Goal: Task Accomplishment & Management: Manage account settings

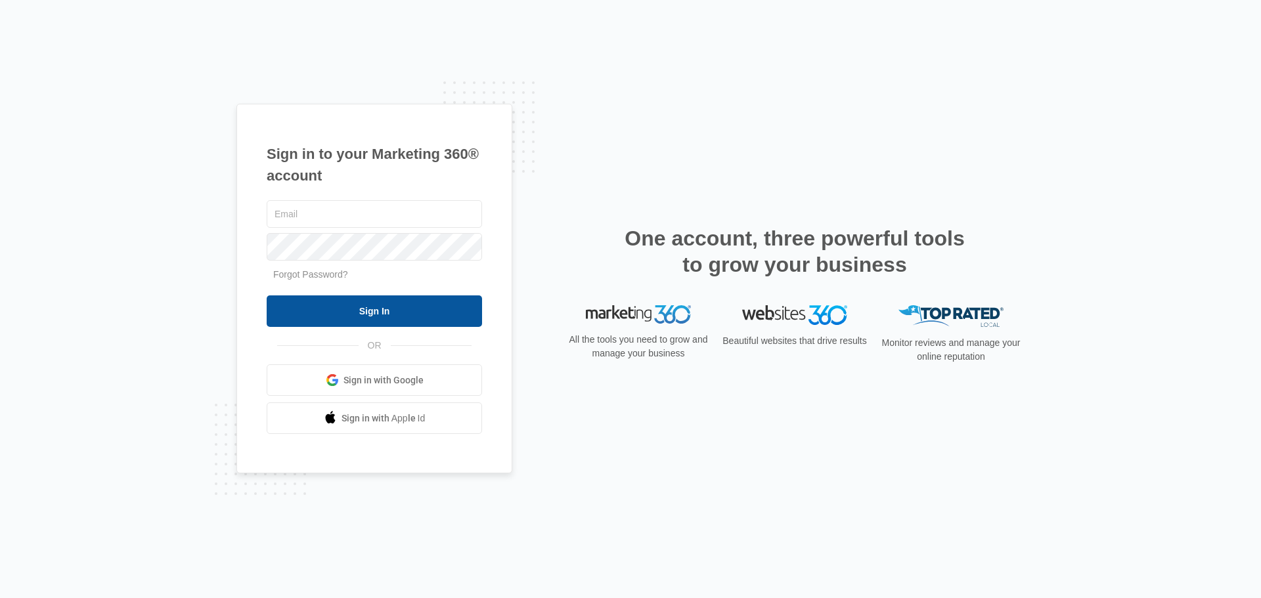
type input "[EMAIL_ADDRESS][DOMAIN_NAME]"
click at [379, 311] on input "Sign In" at bounding box center [374, 312] width 215 height 32
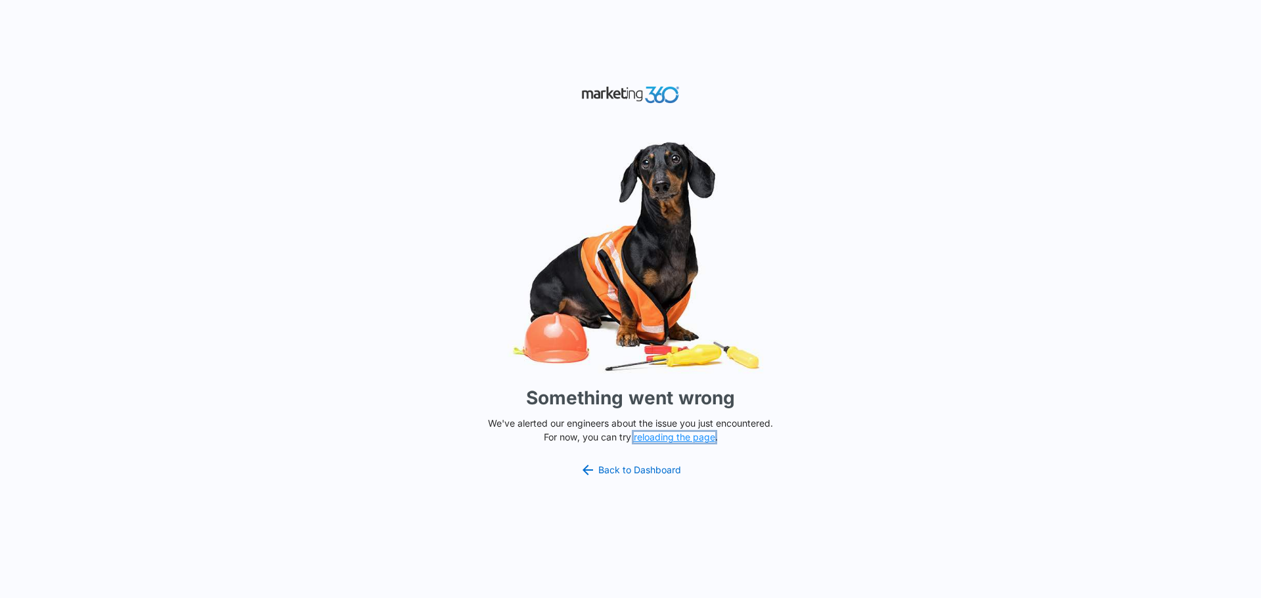
click at [665, 440] on button "reloading the page" at bounding box center [674, 437] width 81 height 11
click at [621, 472] on link "Back to Dashboard" at bounding box center [630, 471] width 101 height 16
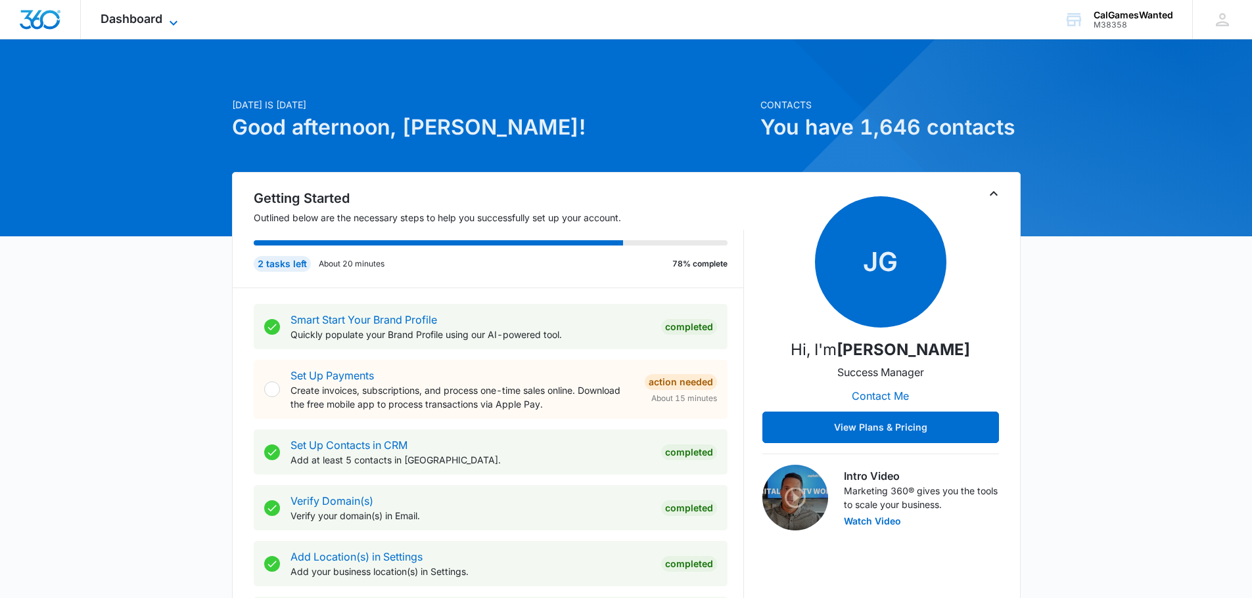
click at [171, 23] on icon at bounding box center [174, 23] width 16 height 16
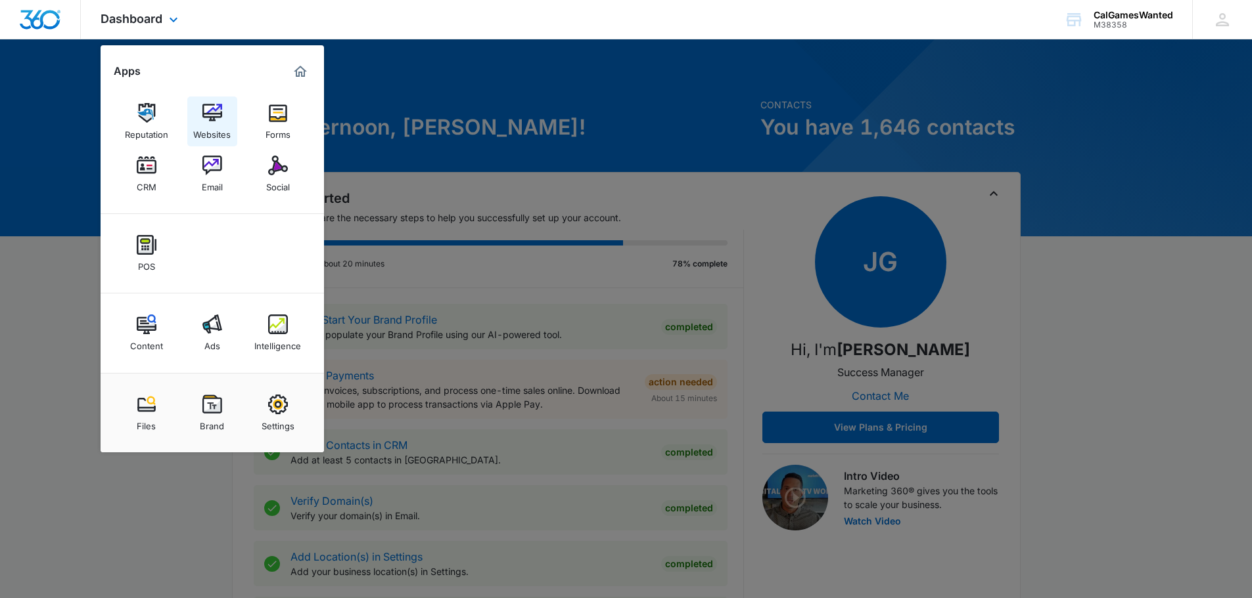
click at [213, 120] on img at bounding box center [212, 113] width 20 height 20
